Goal: Task Accomplishment & Management: Manage account settings

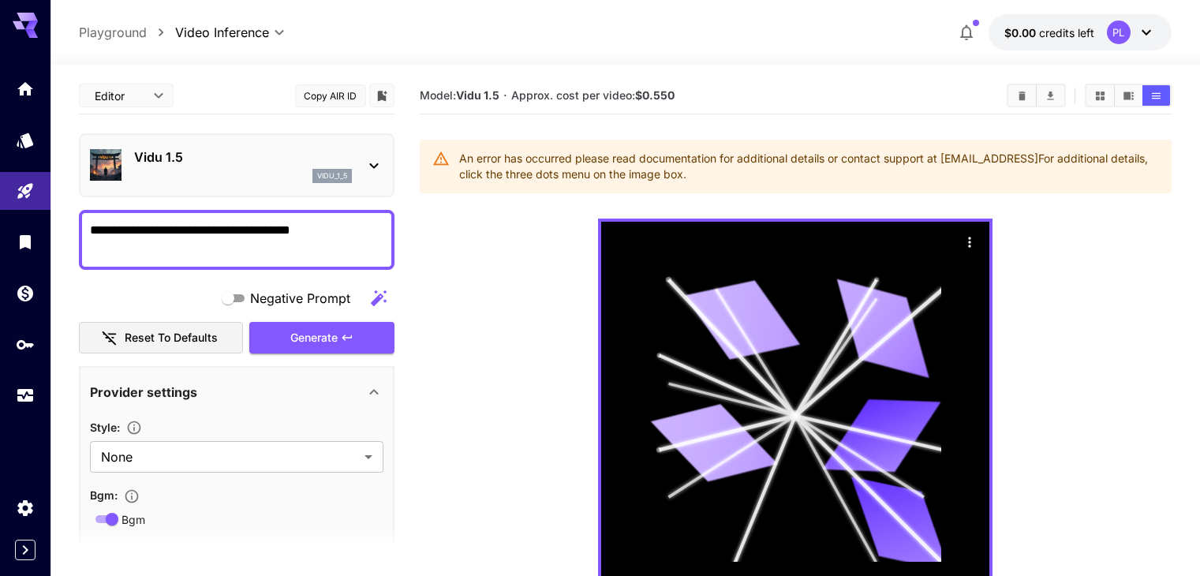
scroll to position [28, 0]
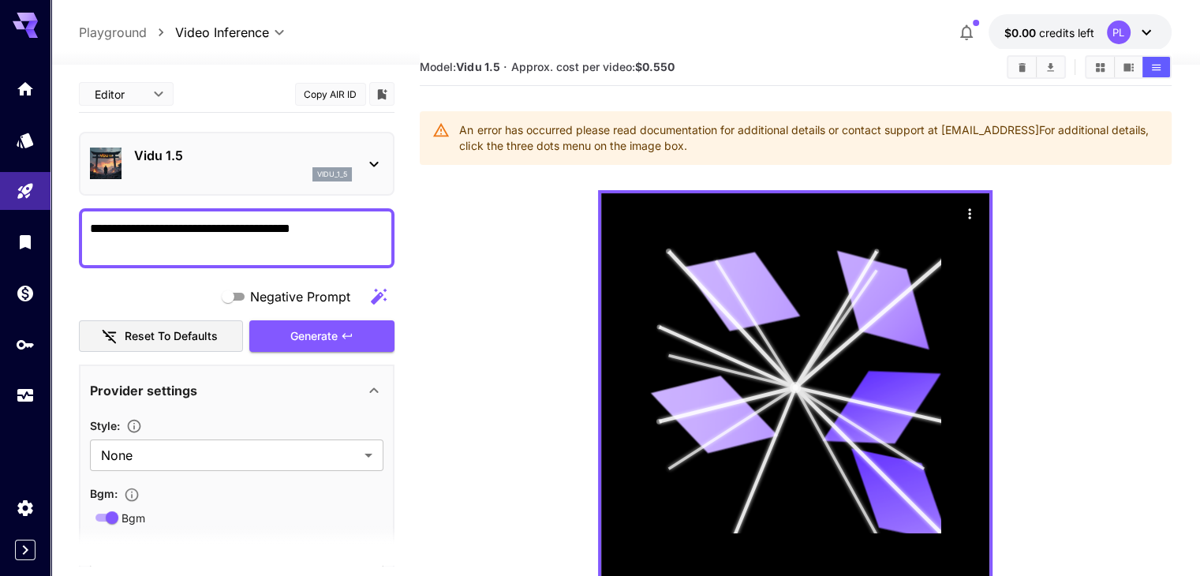
click at [593, 122] on div "An error has occurred please read documentation for additional details or conta…" at bounding box center [808, 138] width 699 height 44
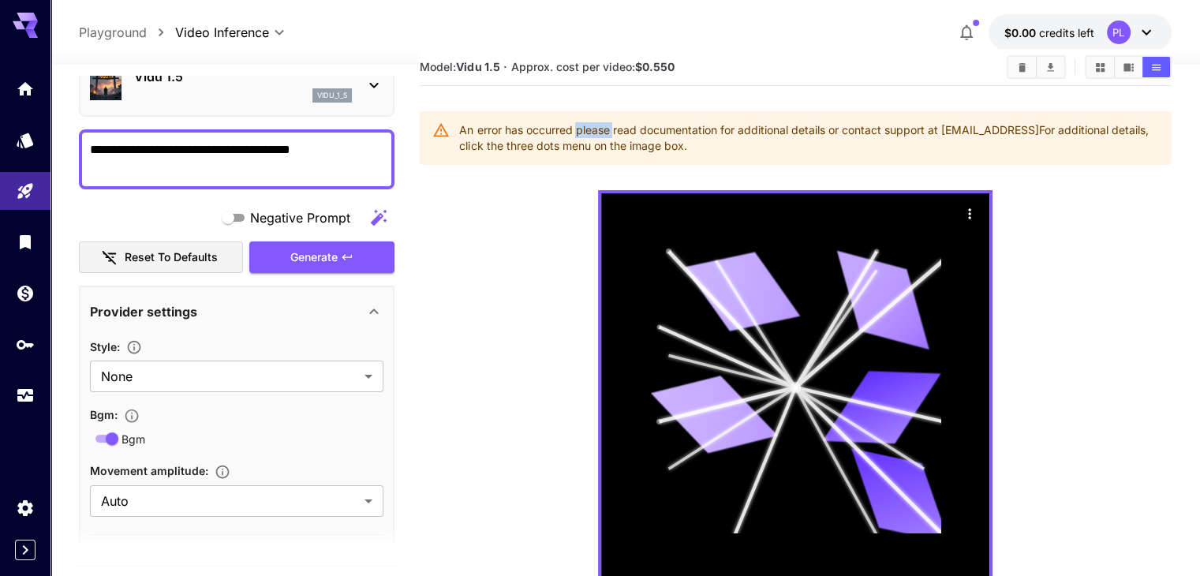
click at [593, 122] on div "An error has occurred please read documentation for additional details or conta…" at bounding box center [808, 138] width 699 height 44
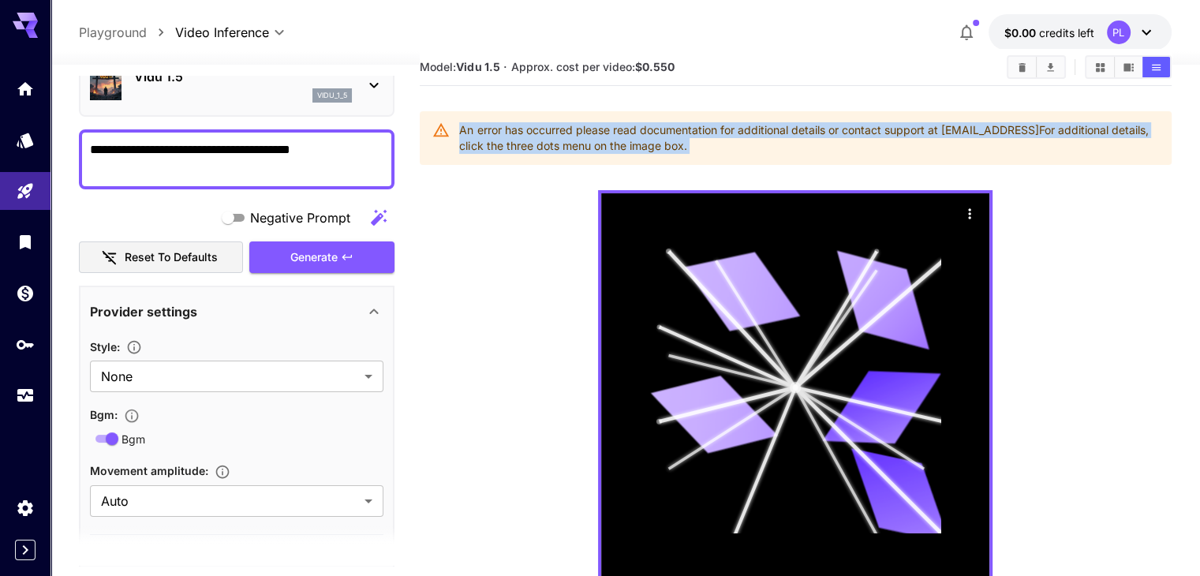
click at [593, 122] on div "An error has occurred please read documentation for additional details or conta…" at bounding box center [808, 138] width 699 height 44
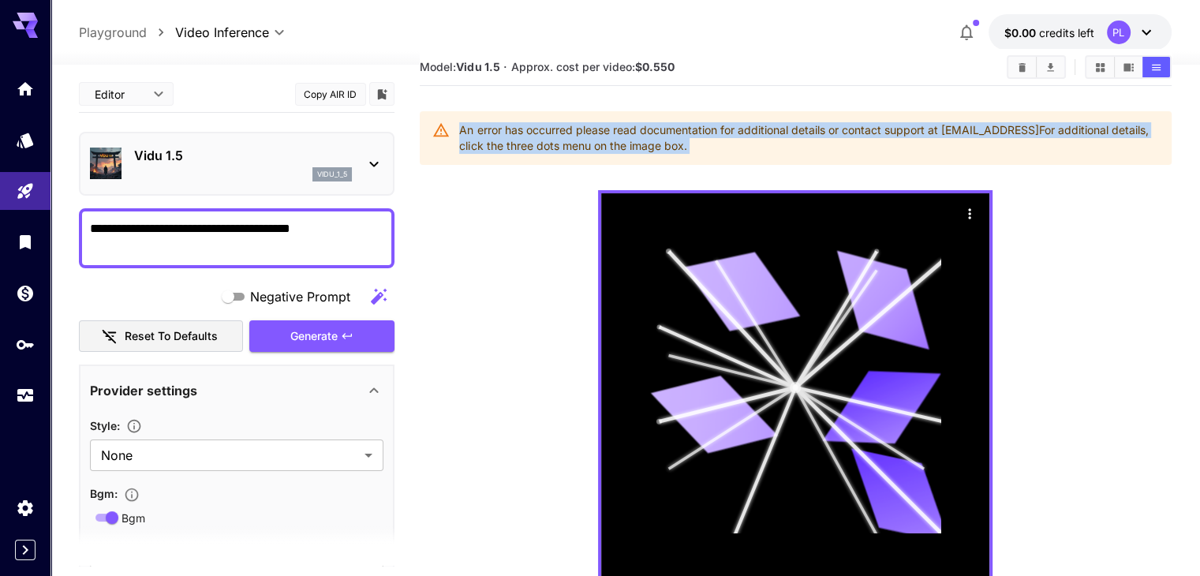
click at [1147, 25] on icon at bounding box center [1146, 32] width 19 height 19
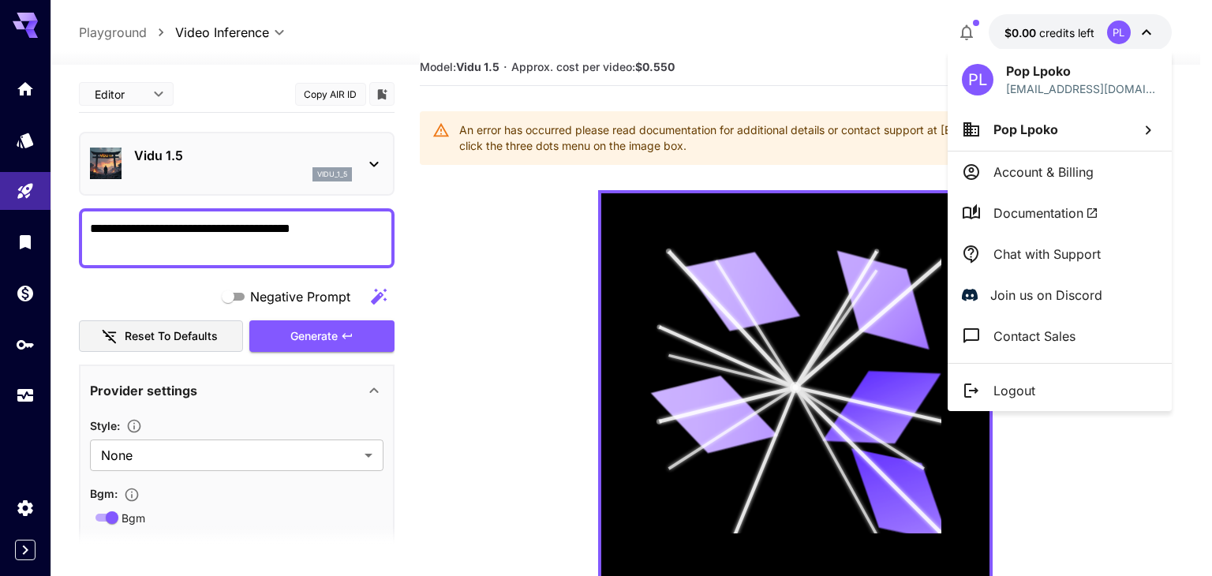
click at [1147, 25] on div at bounding box center [606, 288] width 1212 height 576
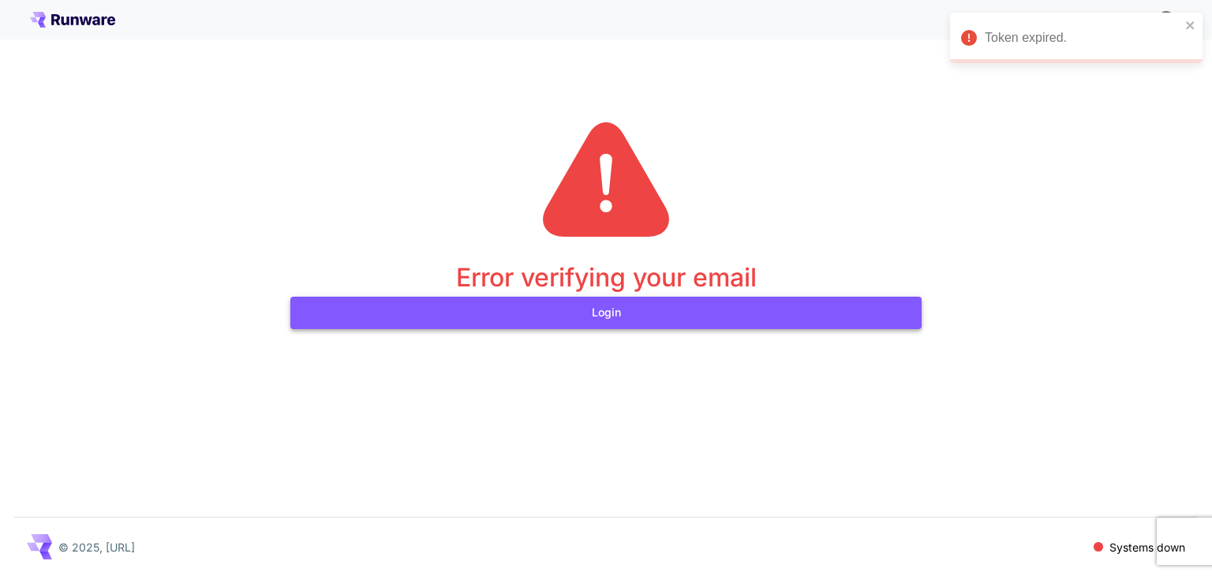
click at [604, 320] on button "Login" at bounding box center [605, 313] width 631 height 32
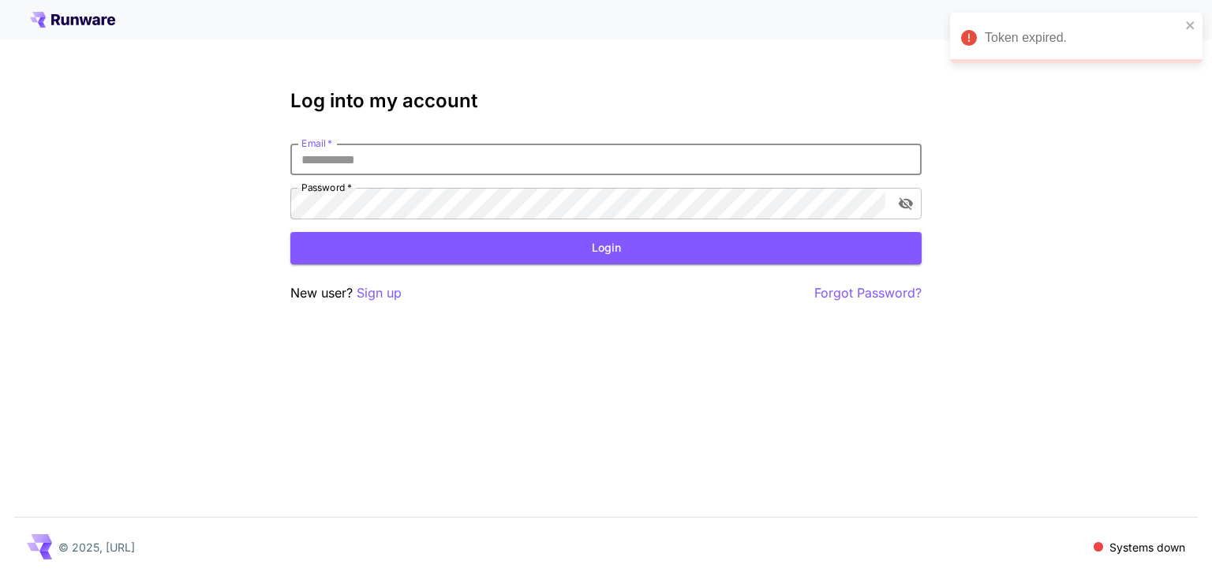
click at [556, 171] on input "Email   *" at bounding box center [605, 160] width 631 height 32
